Goal: Information Seeking & Learning: Learn about a topic

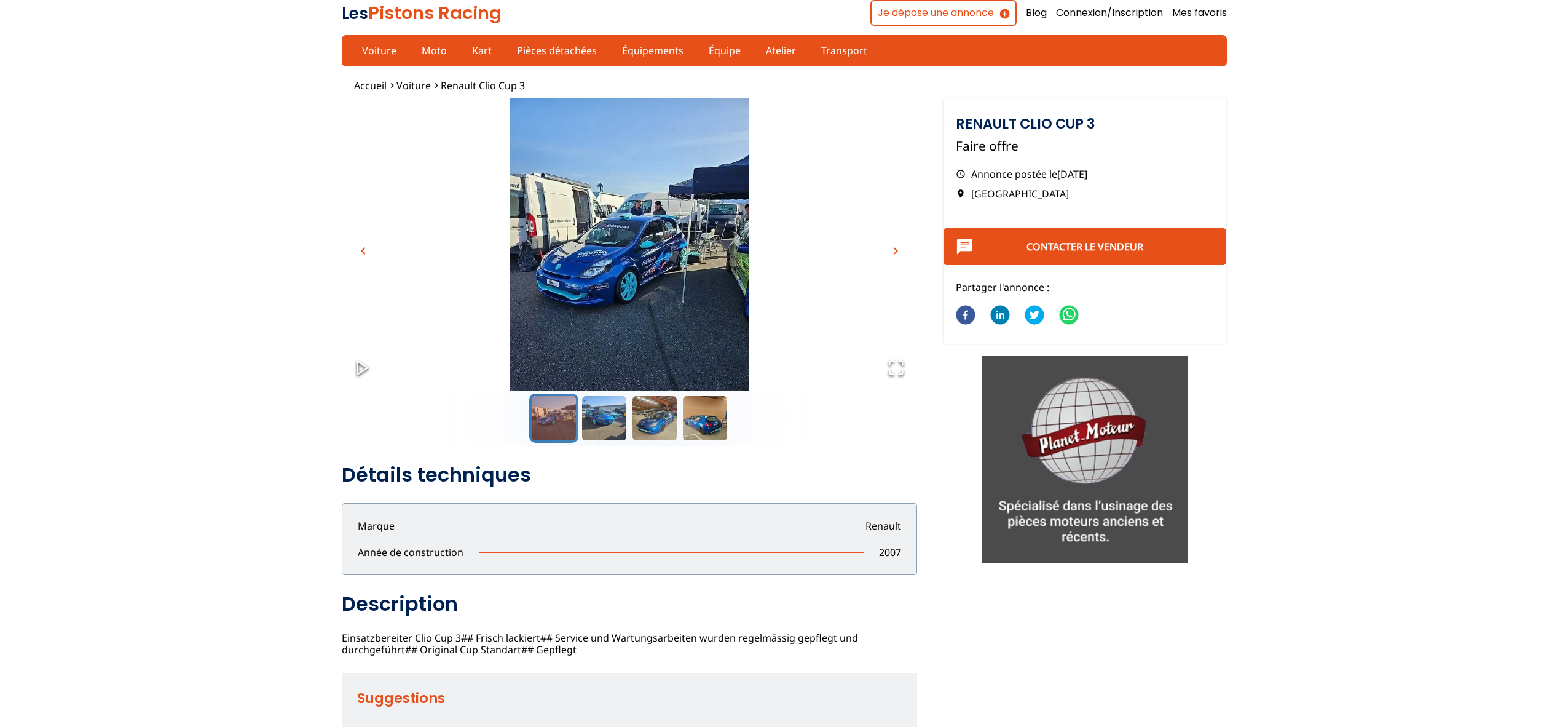
click at [897, 246] on span "chevron_right" at bounding box center [896, 250] width 15 height 15
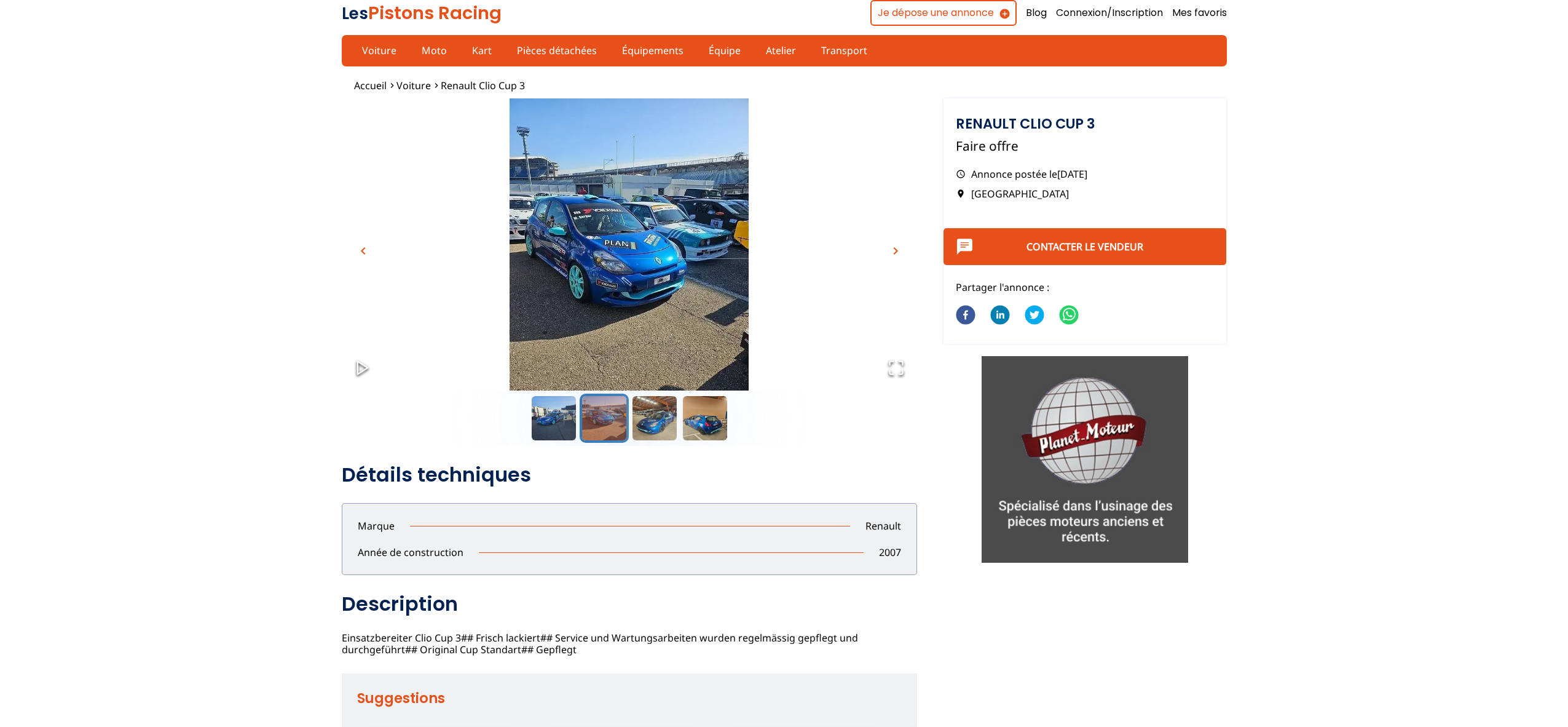
click at [897, 246] on span "chevron_right" at bounding box center [896, 250] width 15 height 15
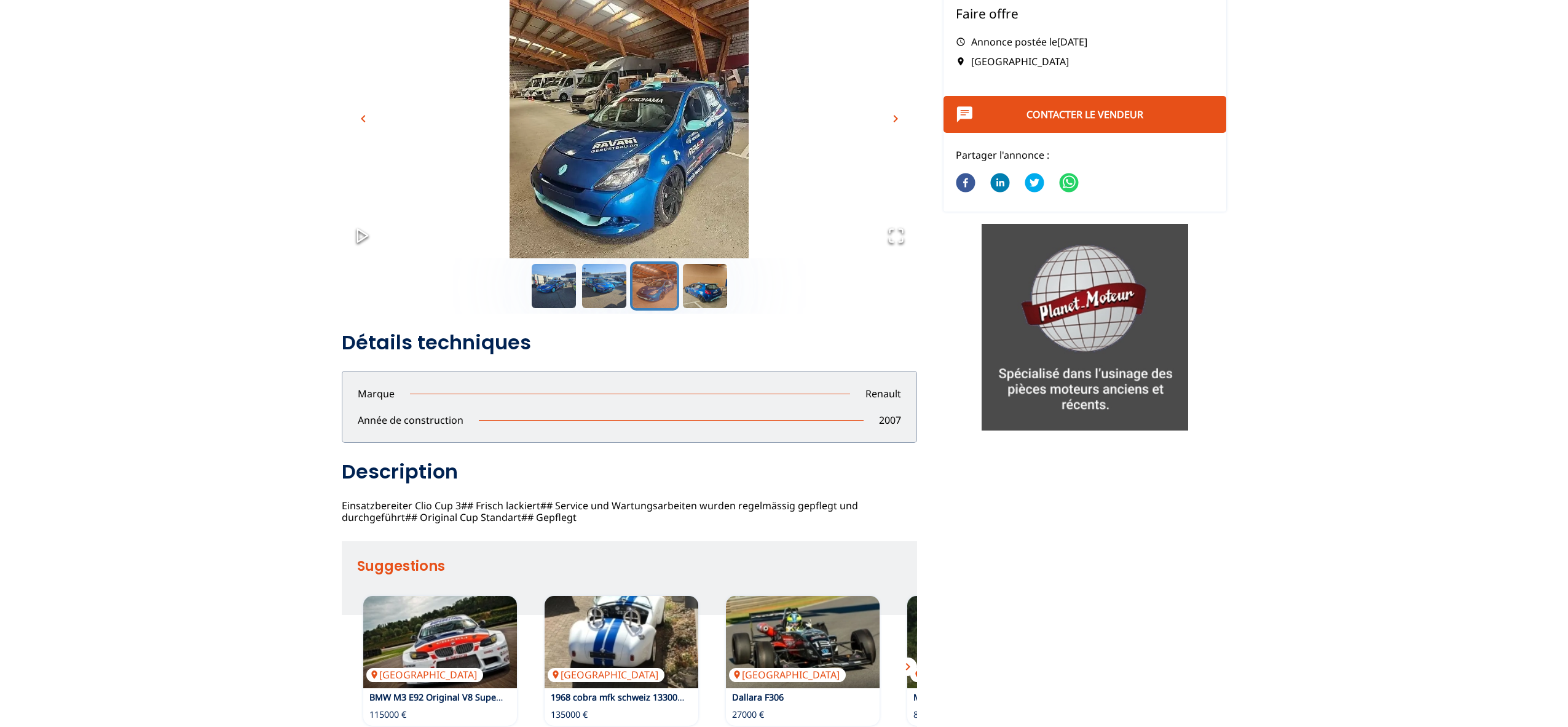
click at [890, 116] on span "chevron_right" at bounding box center [896, 119] width 15 height 15
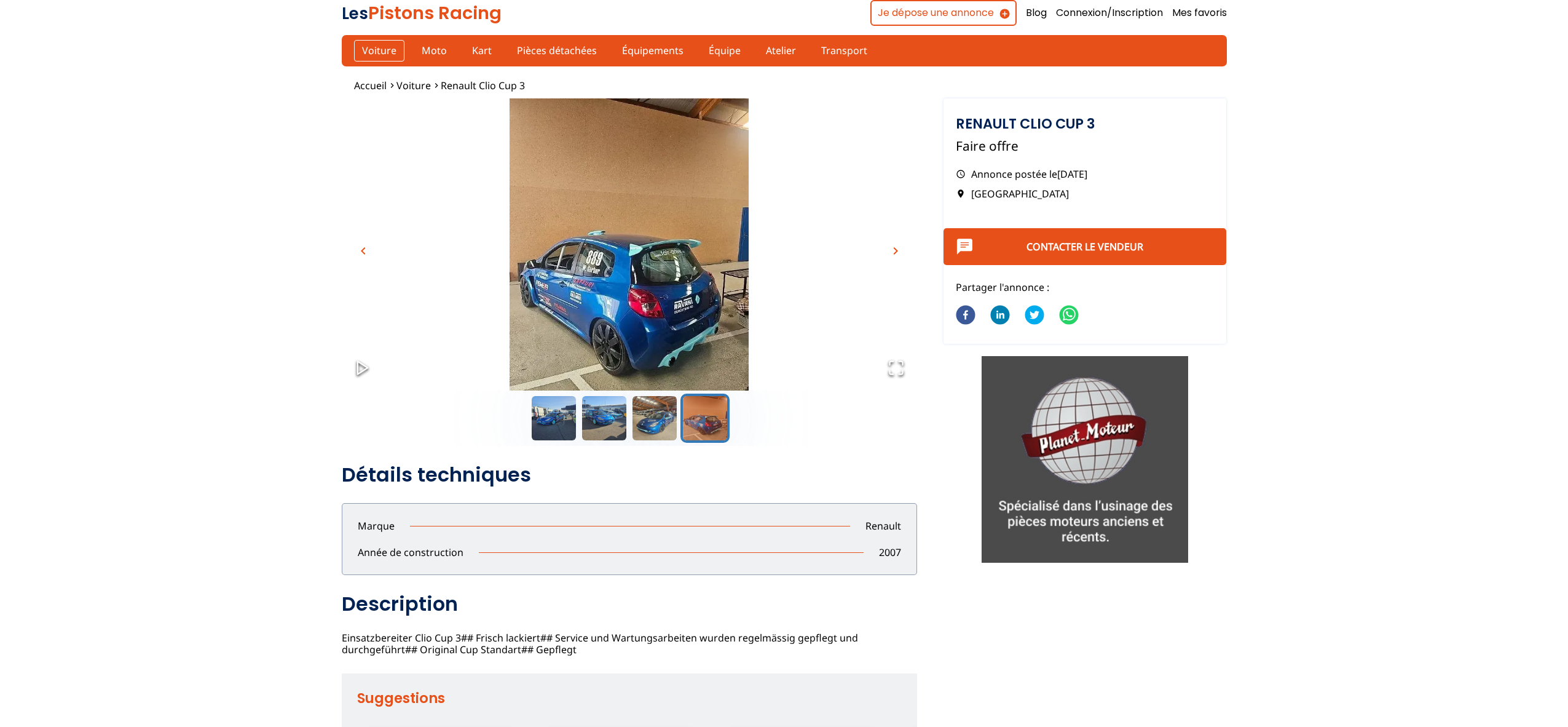
click at [361, 55] on link "Voiture" at bounding box center [379, 51] width 51 height 21
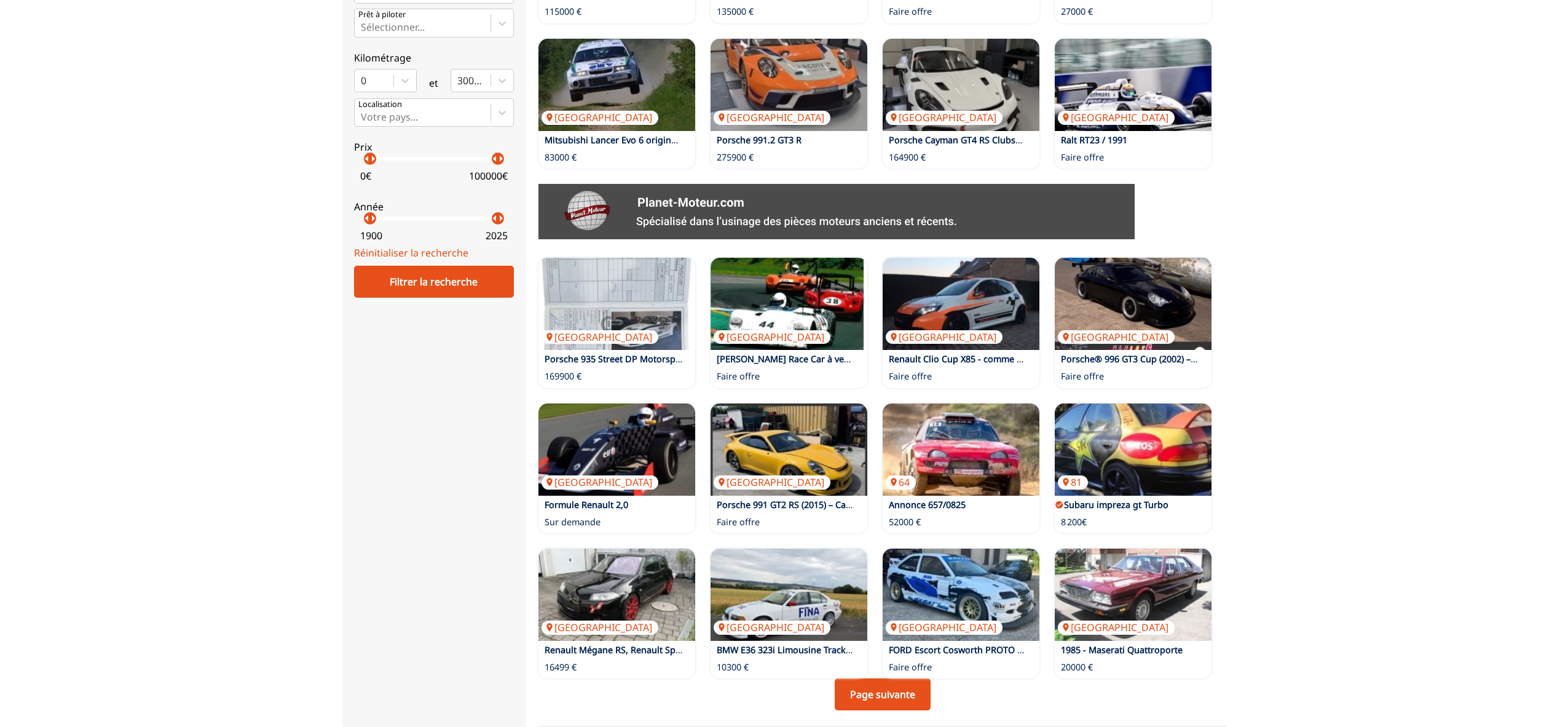
scroll to position [447, 0]
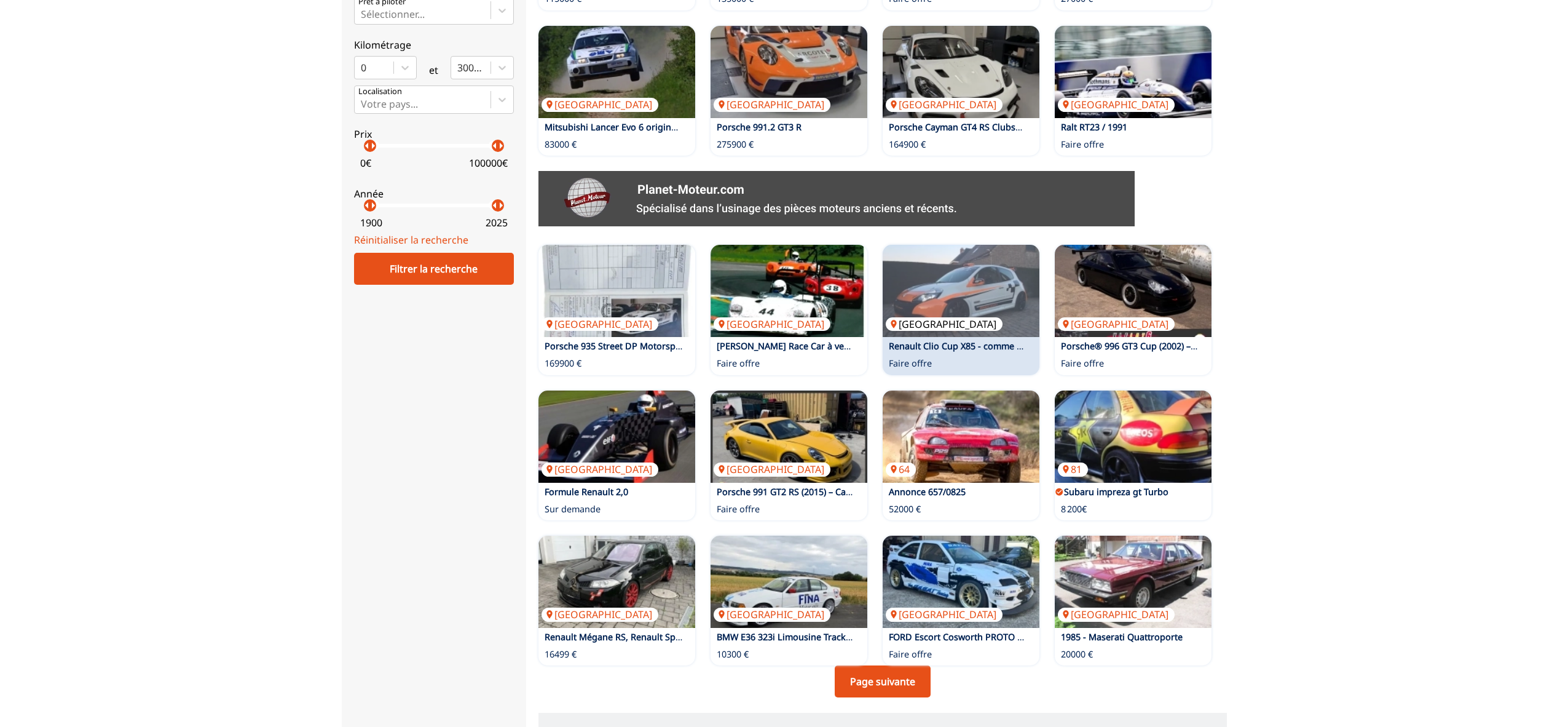
click at [882, 295] on img at bounding box center [960, 291] width 157 height 92
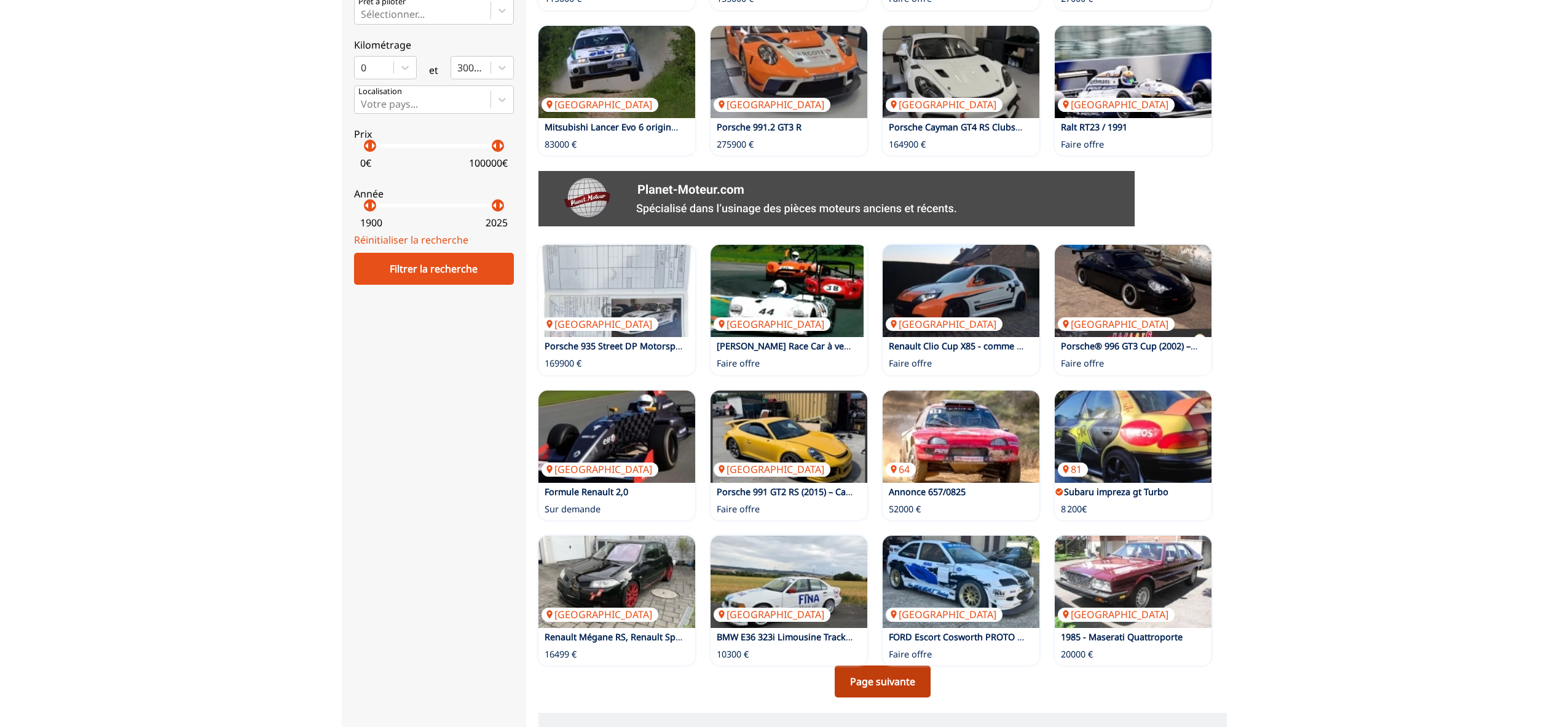
click at [892, 686] on link "Page suivante" at bounding box center [882, 681] width 96 height 32
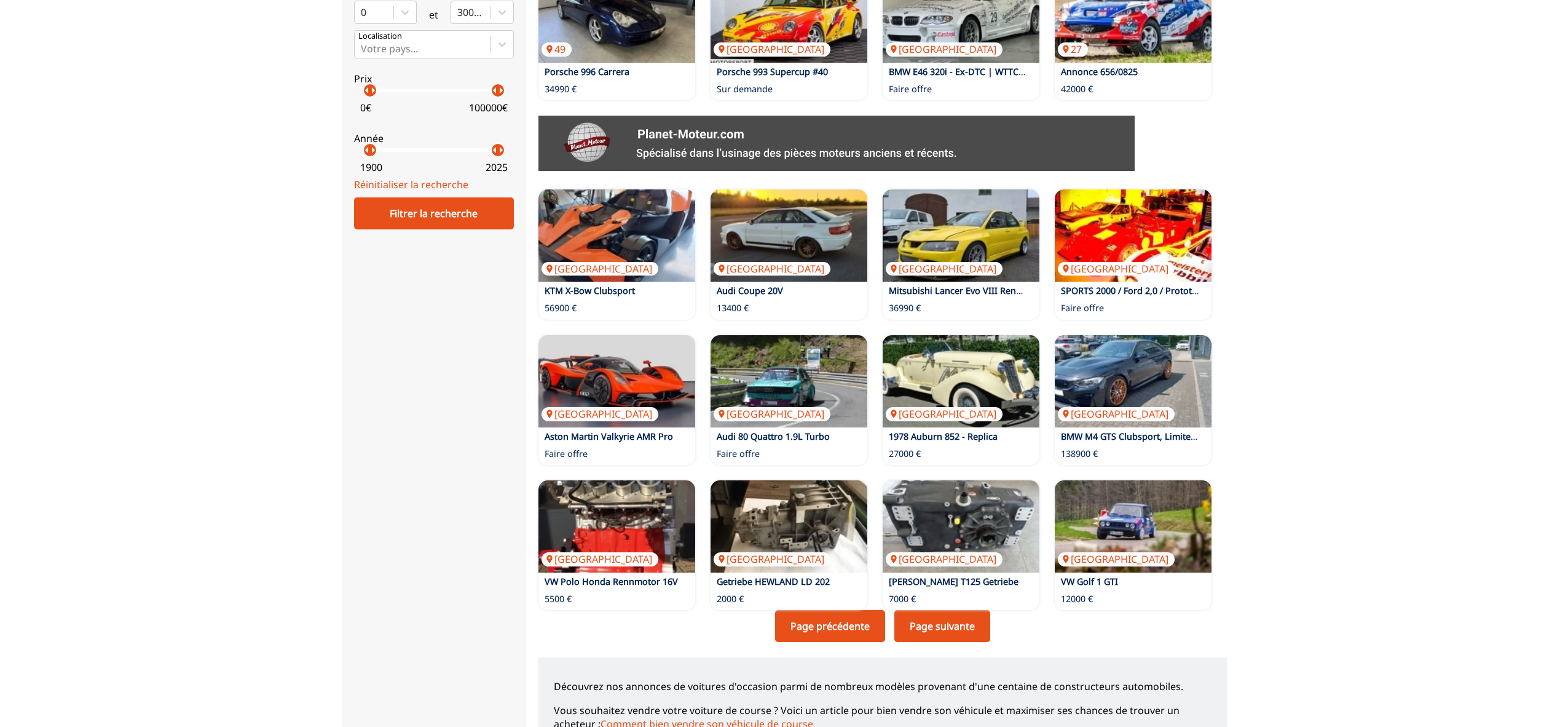
scroll to position [504, 0]
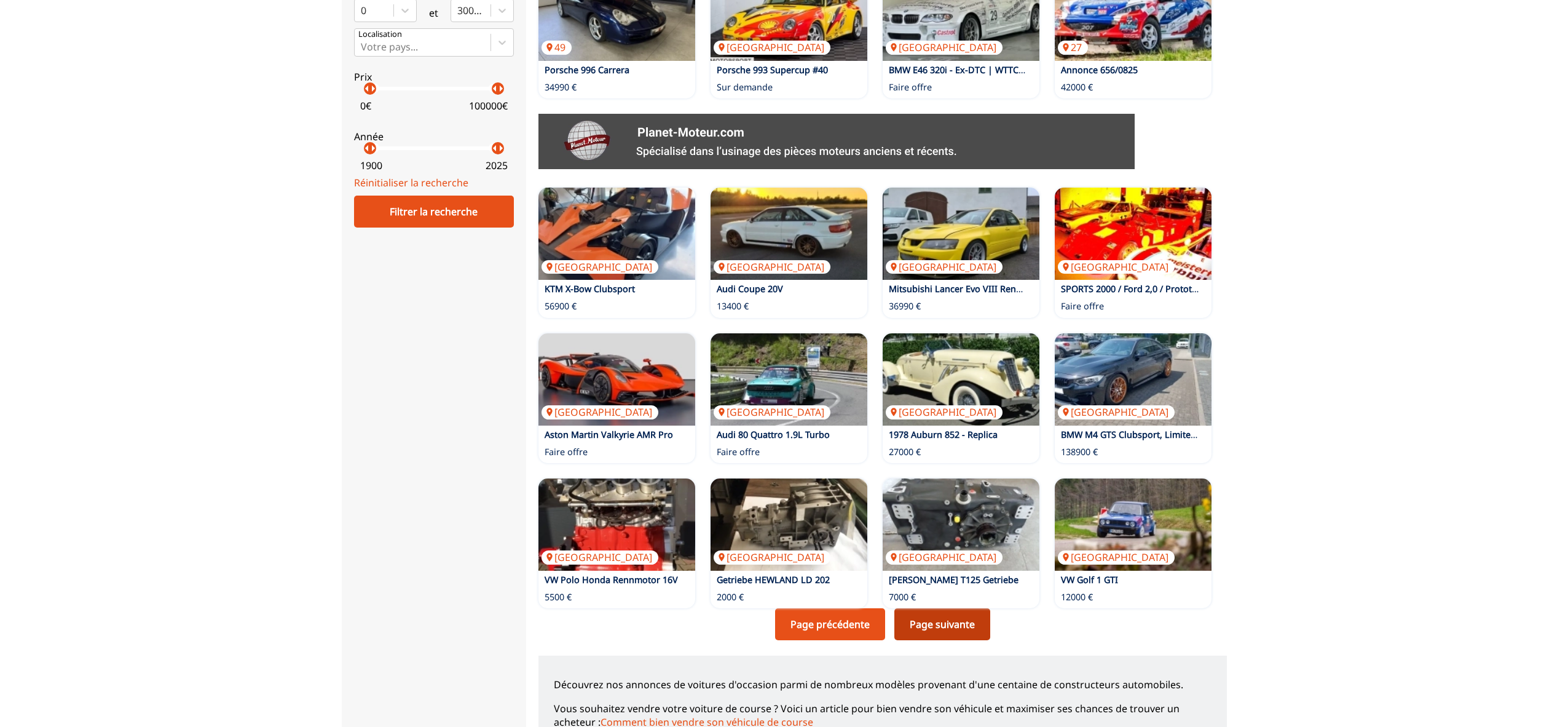
click at [953, 635] on link "Page suivante" at bounding box center [942, 624] width 96 height 32
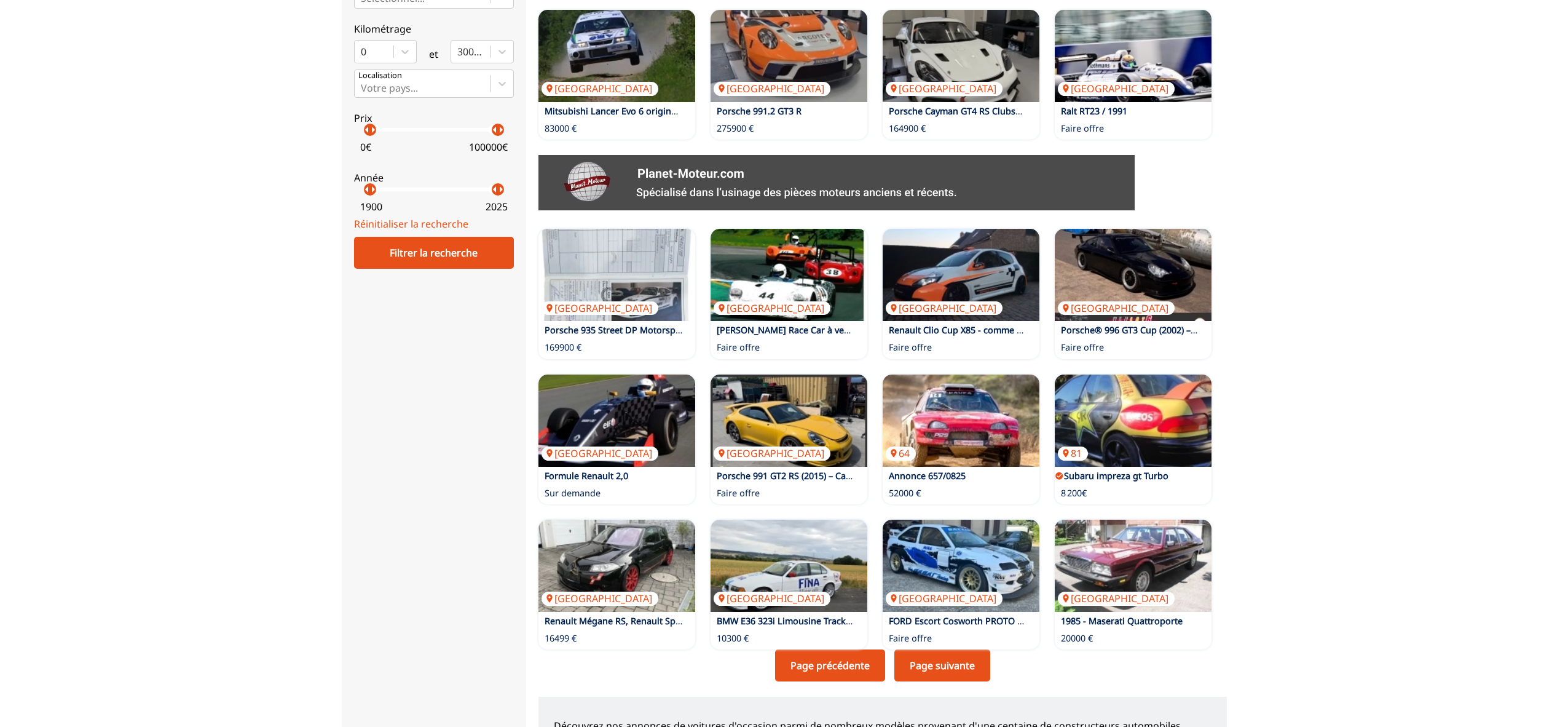
scroll to position [466, 0]
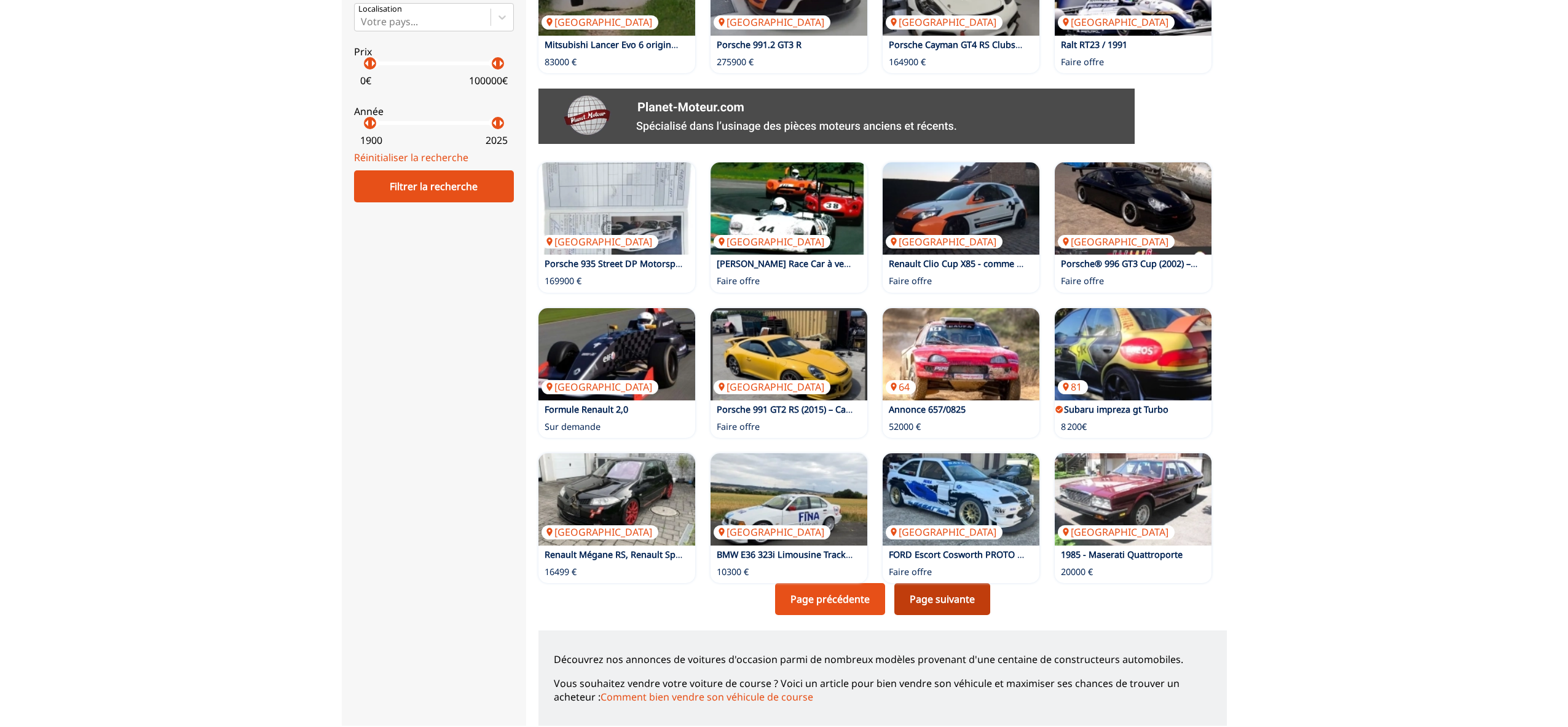
click at [981, 607] on link "Page suivante" at bounding box center [942, 598] width 96 height 32
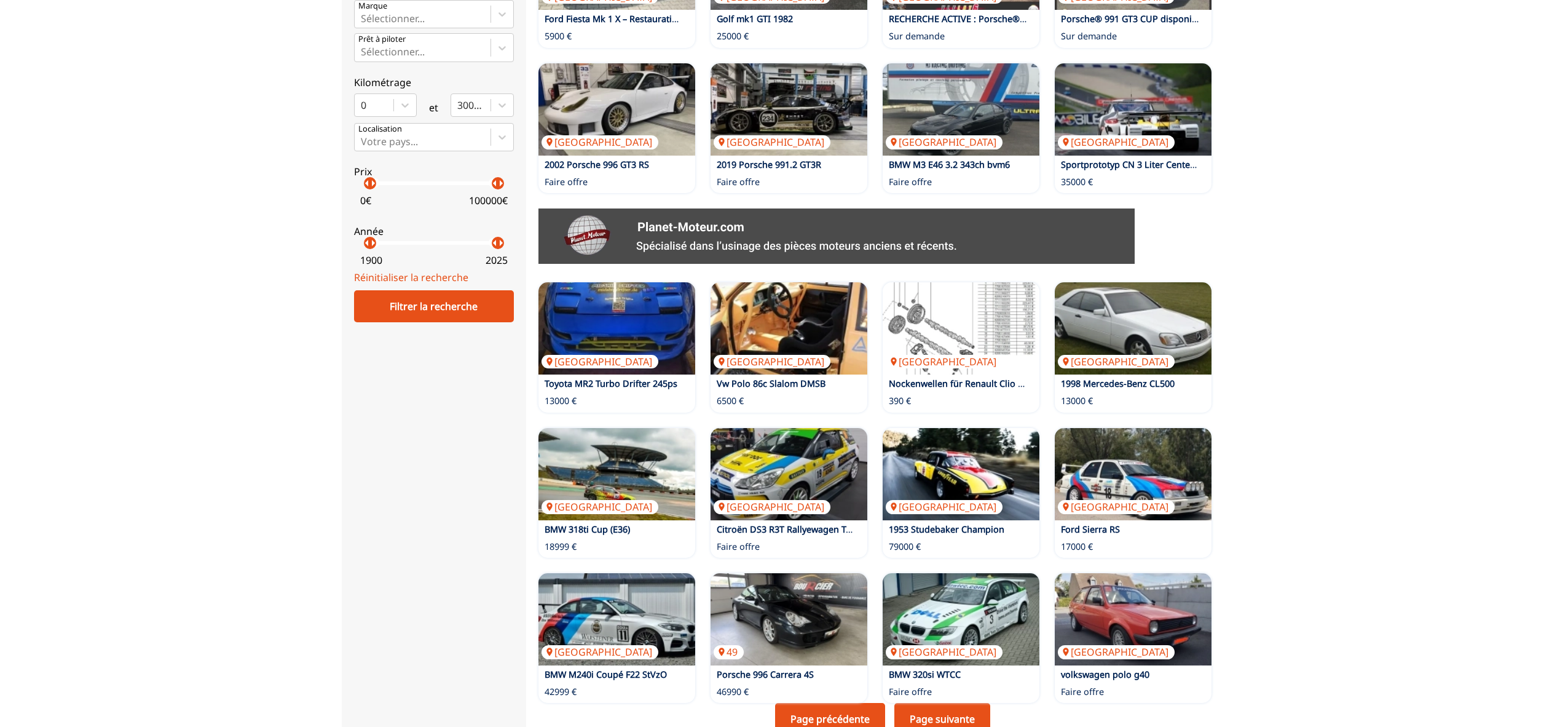
scroll to position [433, 0]
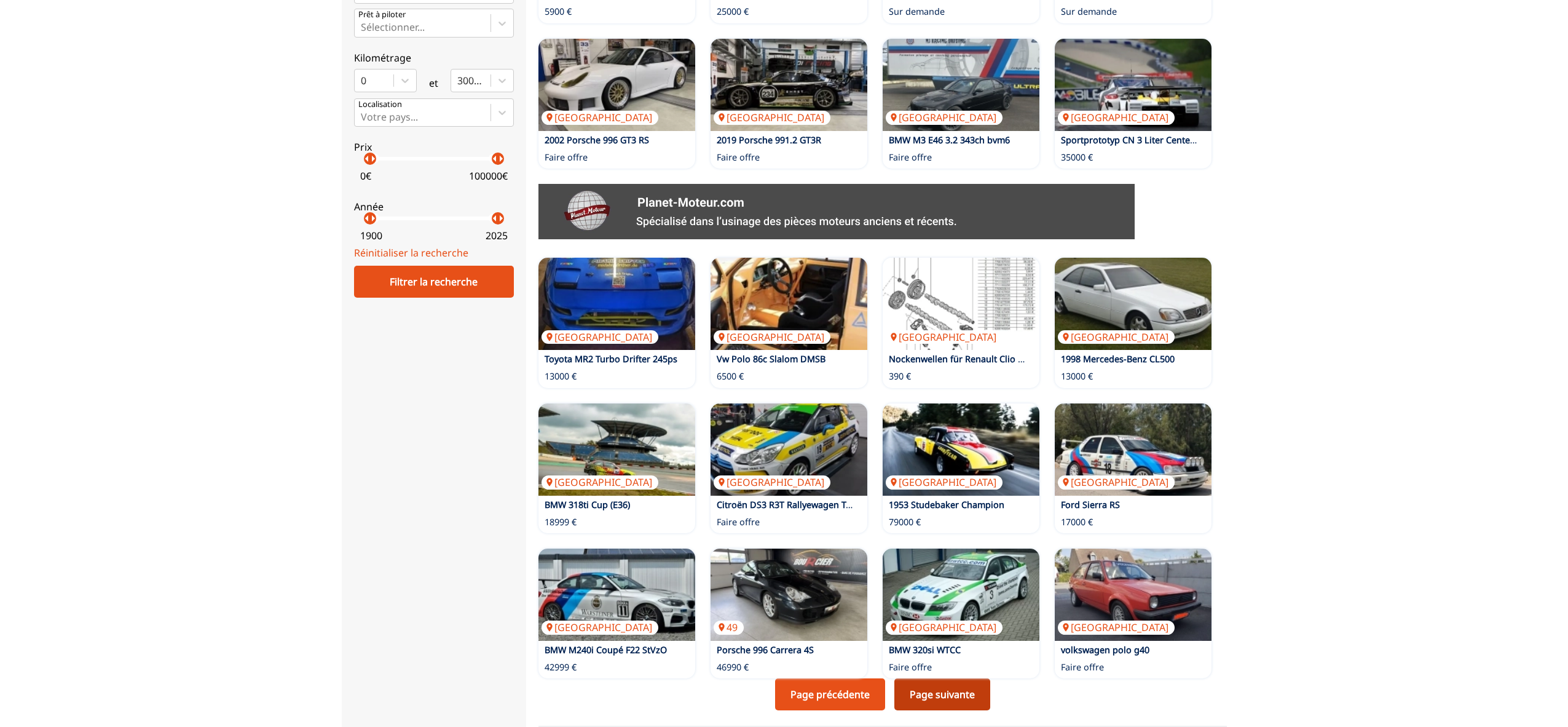
click at [936, 696] on link "Page suivante" at bounding box center [942, 694] width 96 height 32
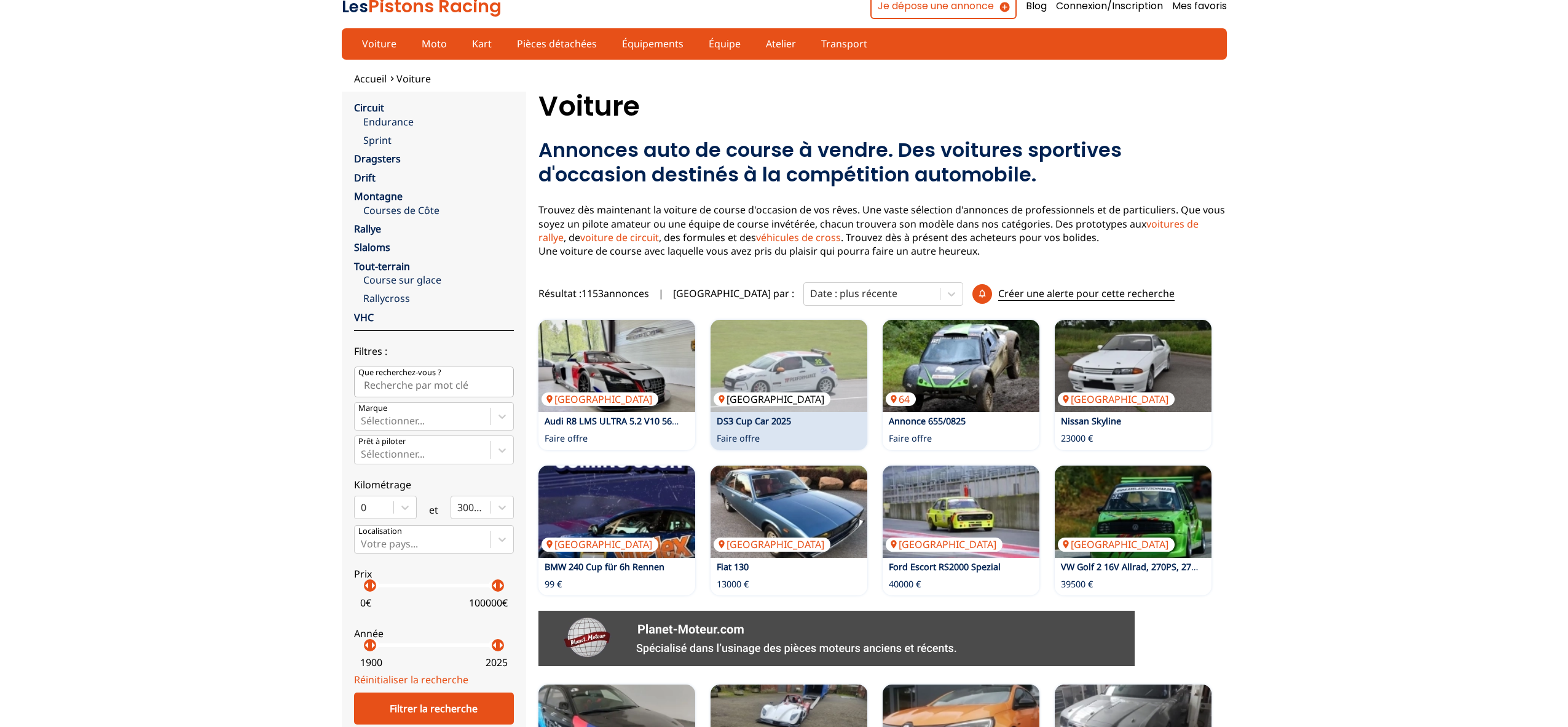
scroll to position [1, 0]
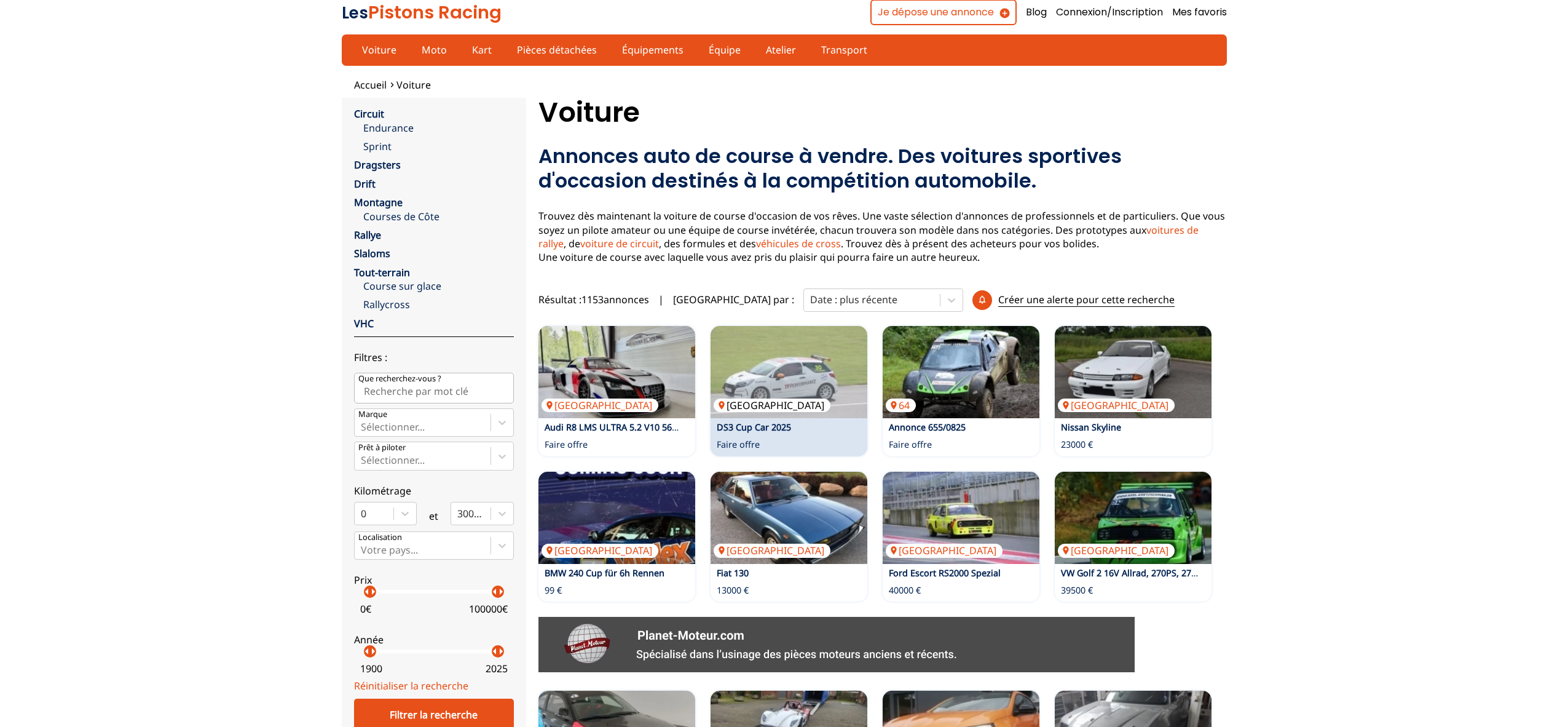
click at [785, 367] on img at bounding box center [788, 371] width 157 height 92
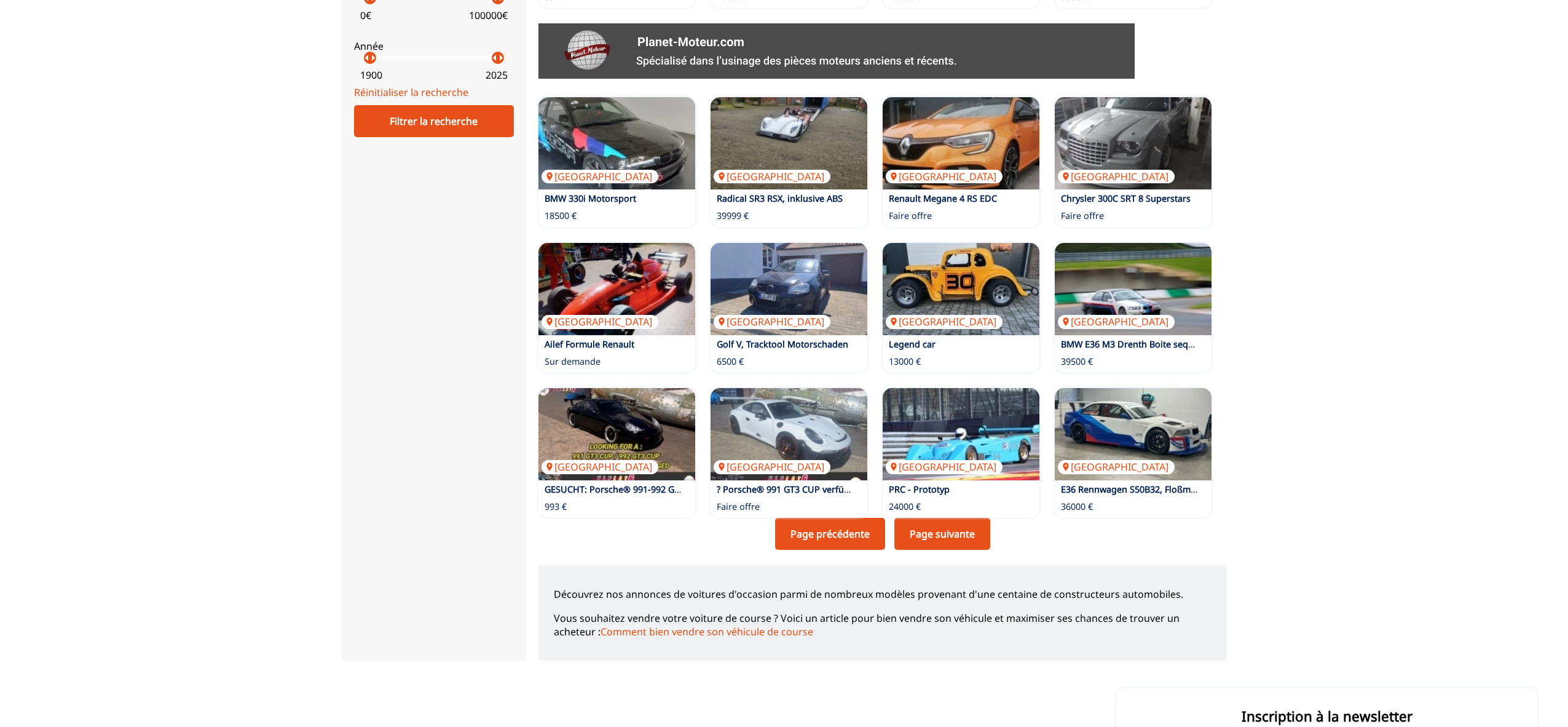
scroll to position [595, 0]
click at [947, 532] on link "Page suivante" at bounding box center [942, 533] width 96 height 32
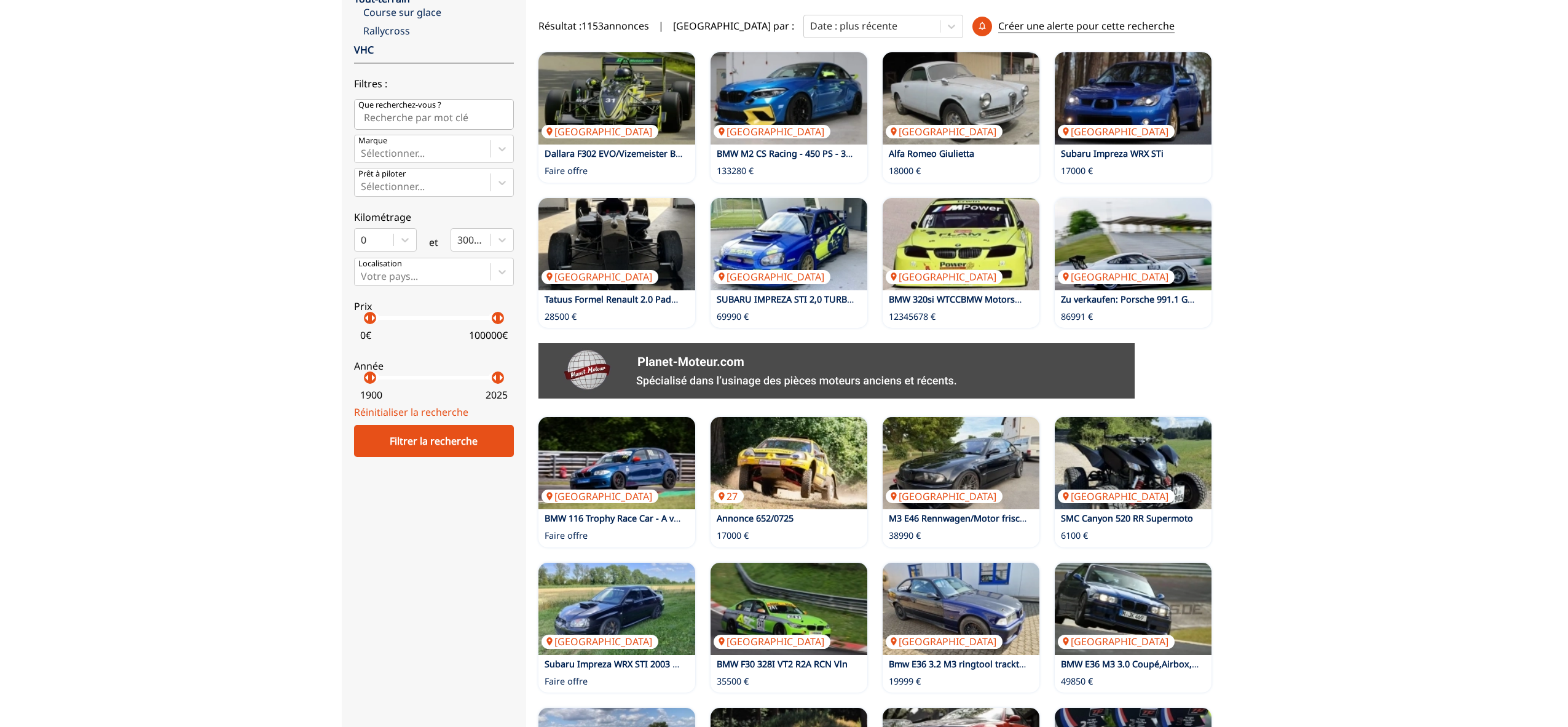
scroll to position [290, 0]
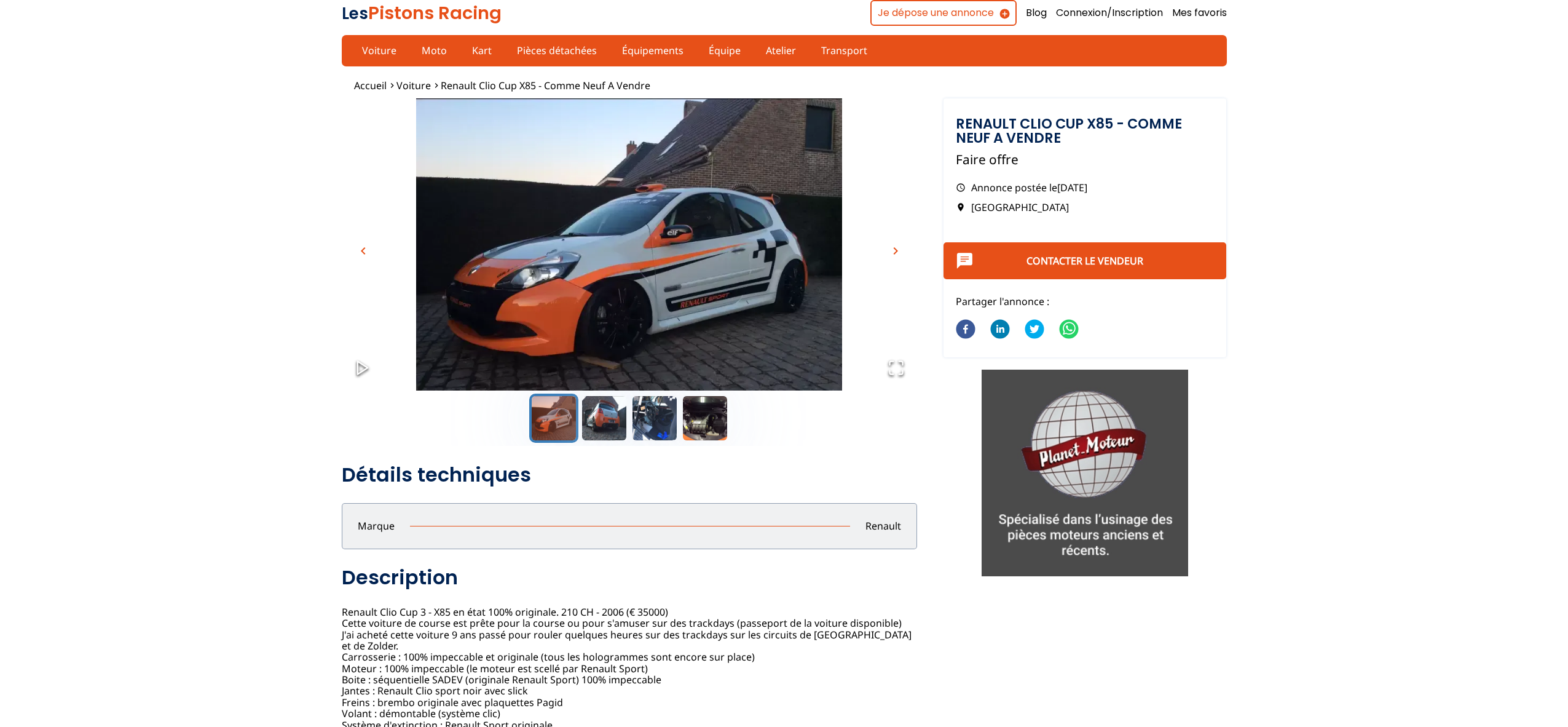
click at [888, 247] on span "chevron_right" at bounding box center [896, 250] width 15 height 15
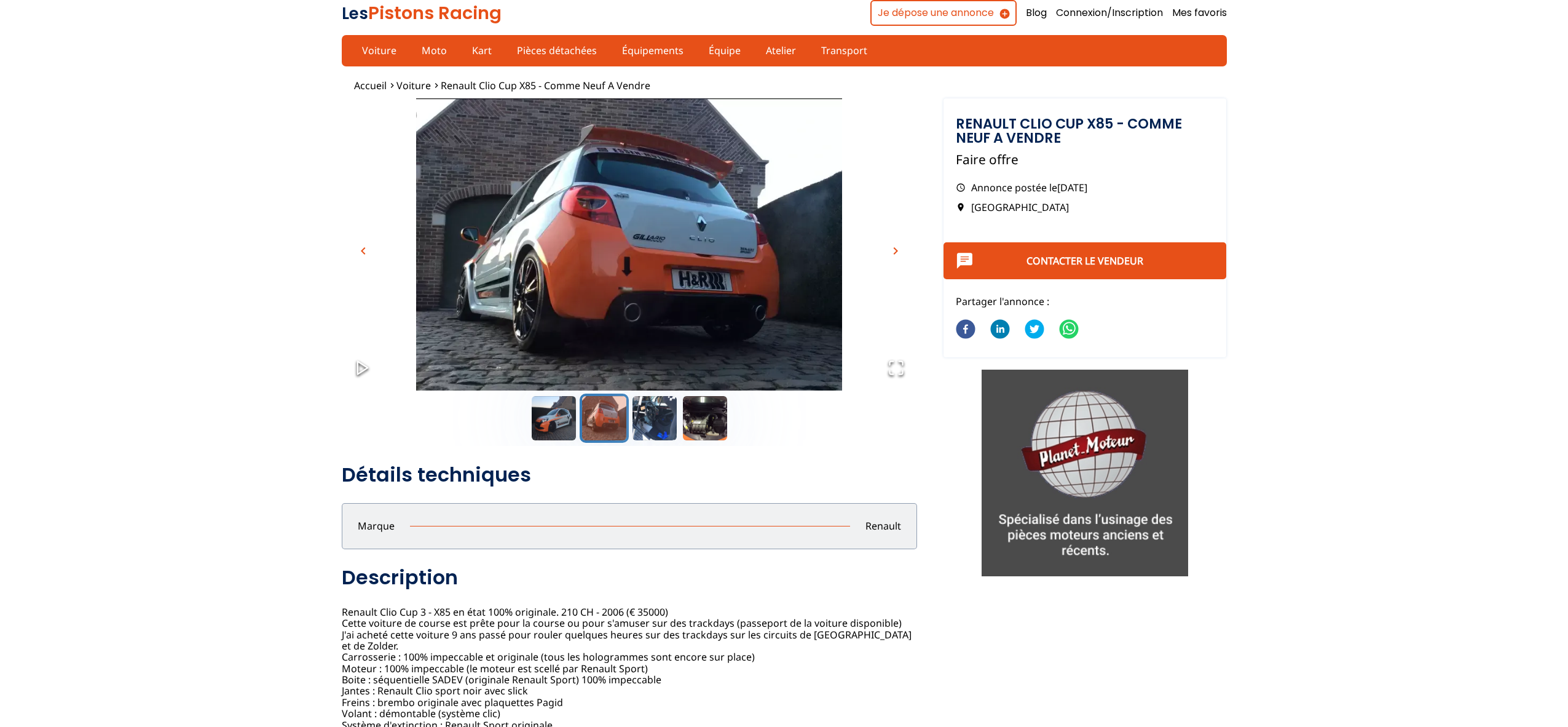
click at [888, 247] on span "chevron_right" at bounding box center [896, 250] width 15 height 15
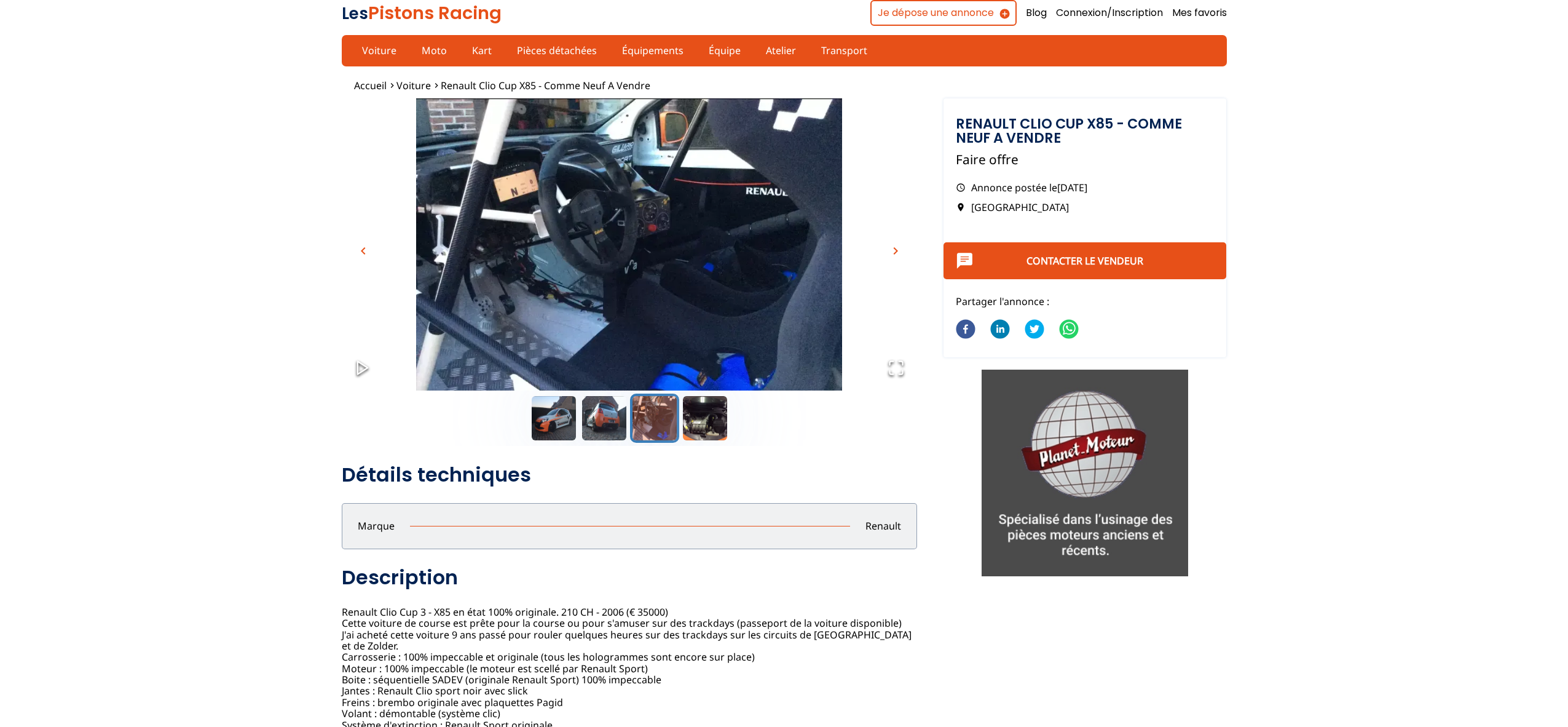
click at [888, 247] on span "chevron_right" at bounding box center [896, 250] width 15 height 15
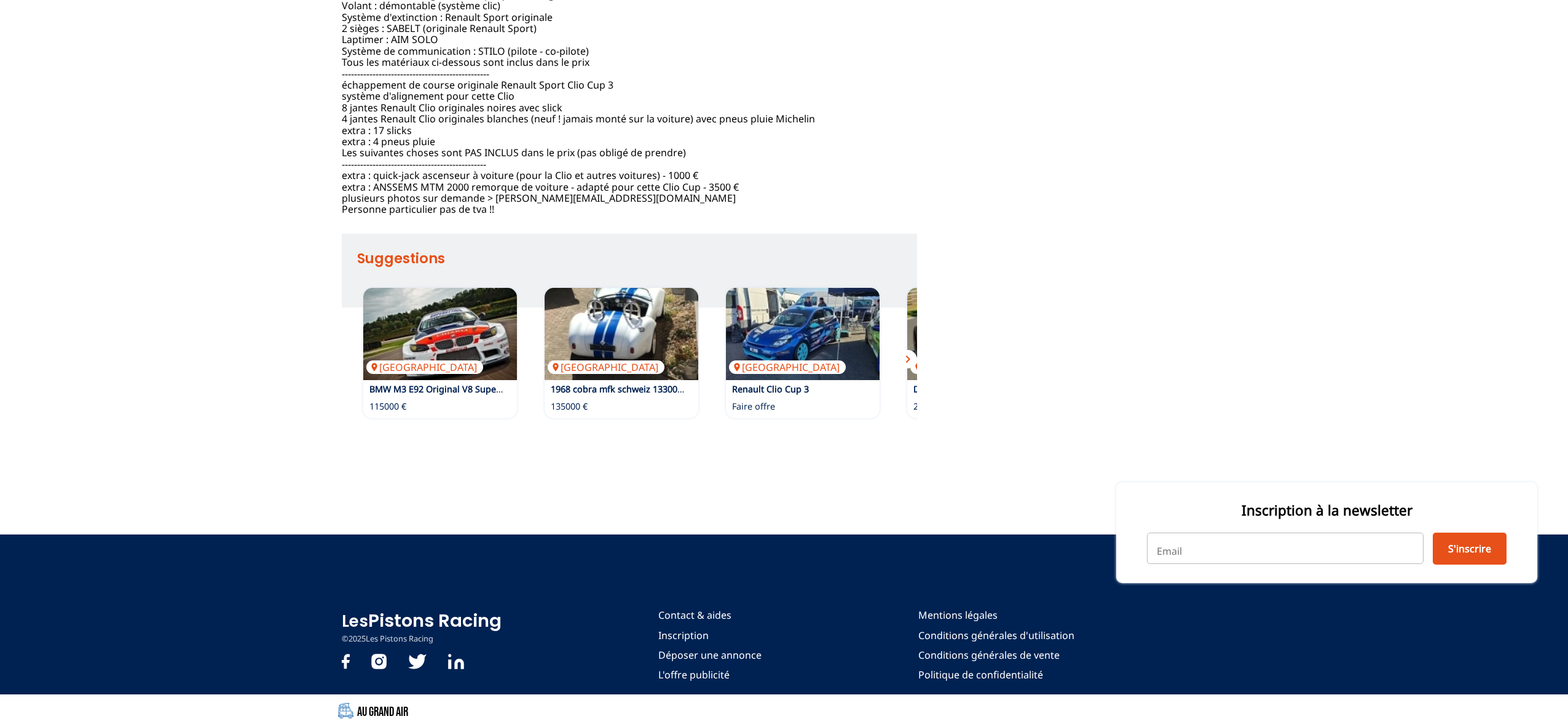
scroll to position [878, 0]
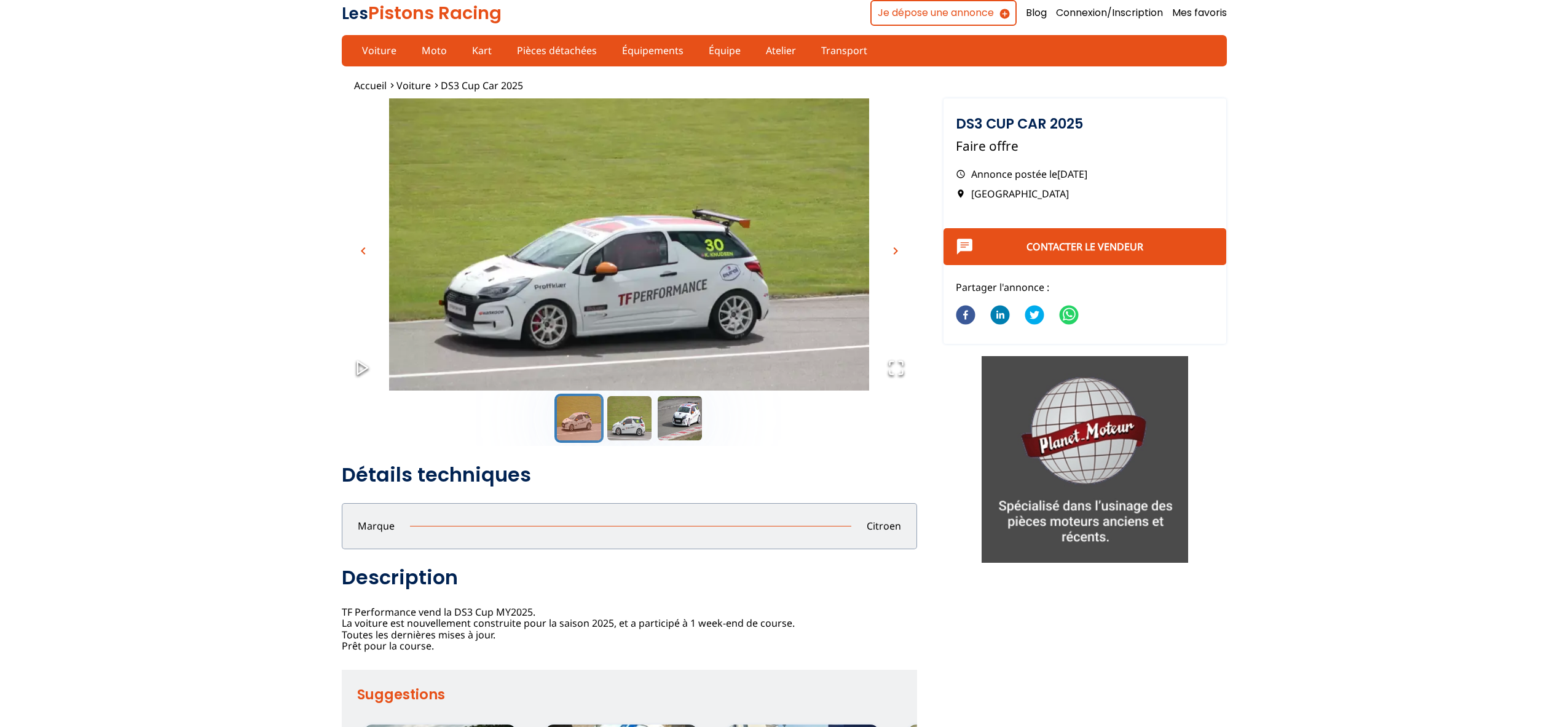
click at [897, 247] on span "chevron_right" at bounding box center [896, 250] width 15 height 15
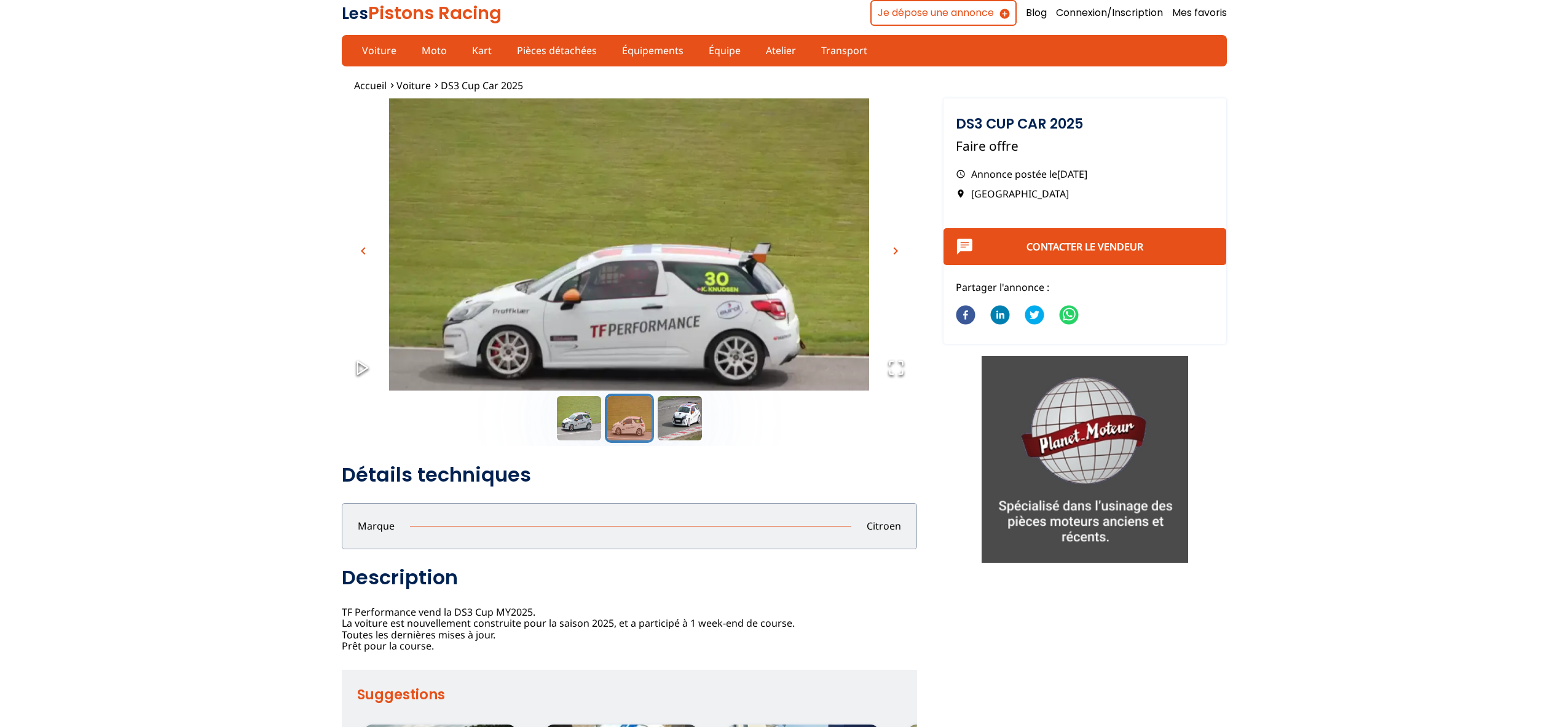
click at [898, 247] on span "chevron_right" at bounding box center [896, 250] width 15 height 15
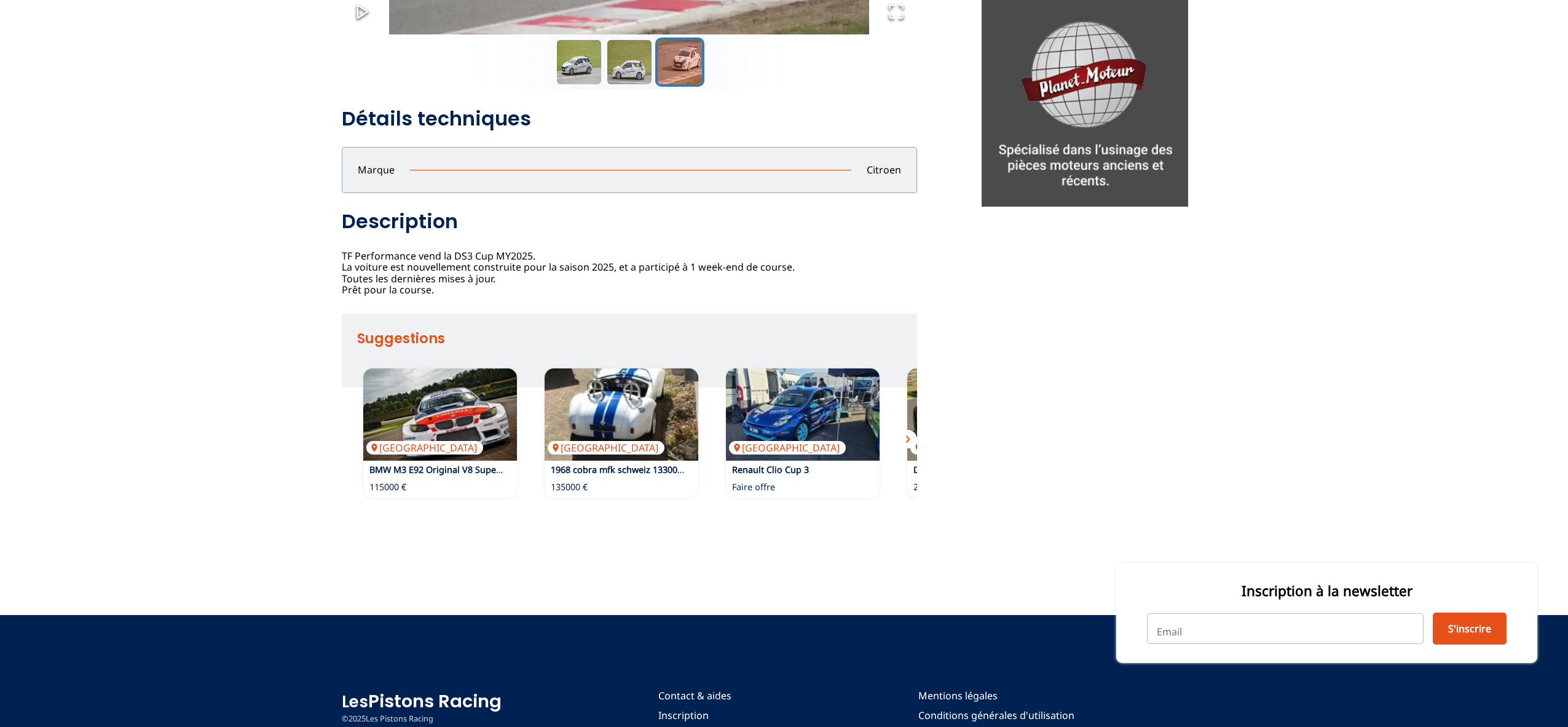
scroll to position [359, 0]
